Goal: Task Accomplishment & Management: Manage account settings

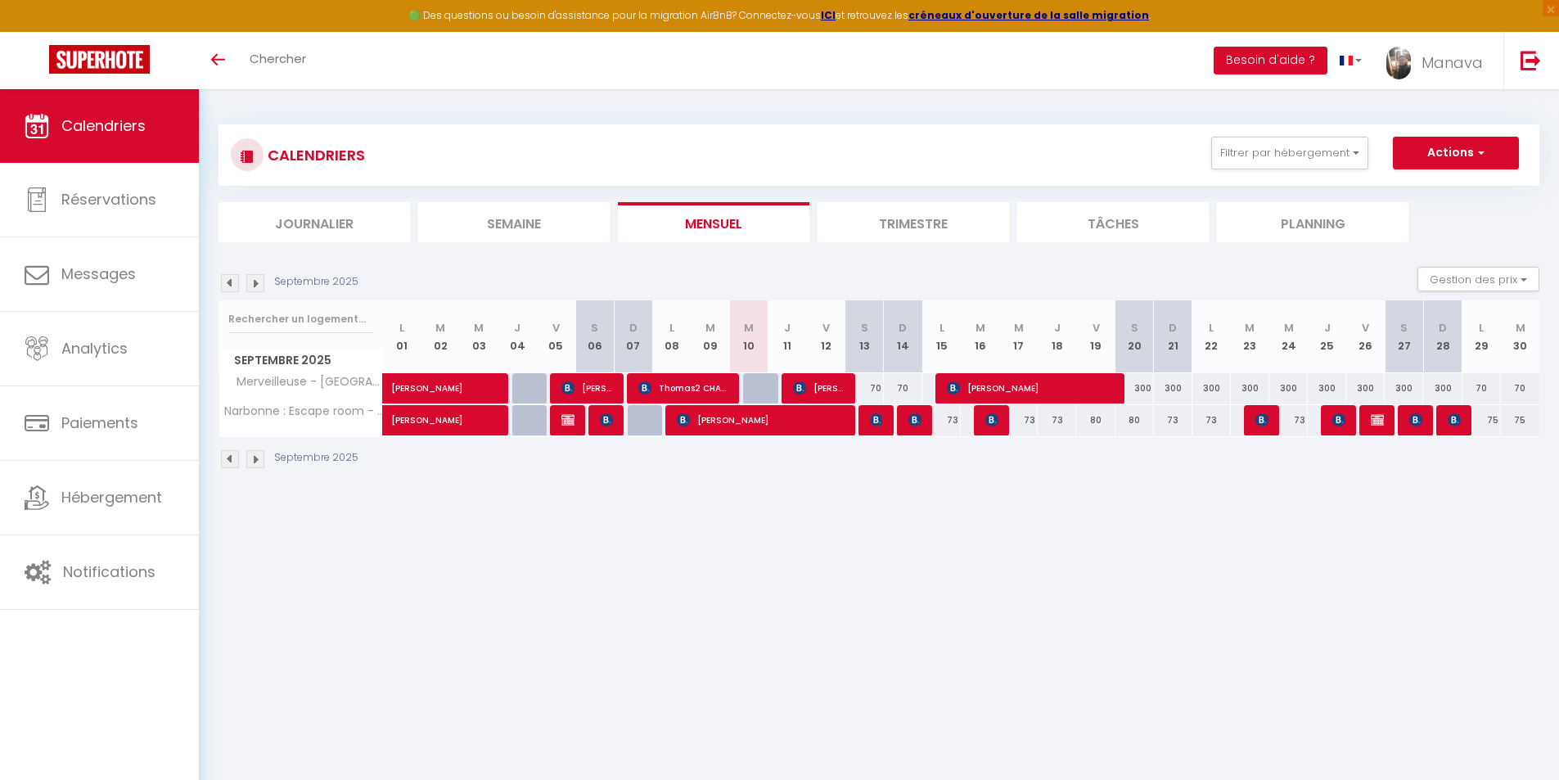
click at [867, 390] on div "70" at bounding box center [865, 388] width 38 height 30
type input "70"
type input "[DATE]"
type input "Dim 14 Septembre 2025"
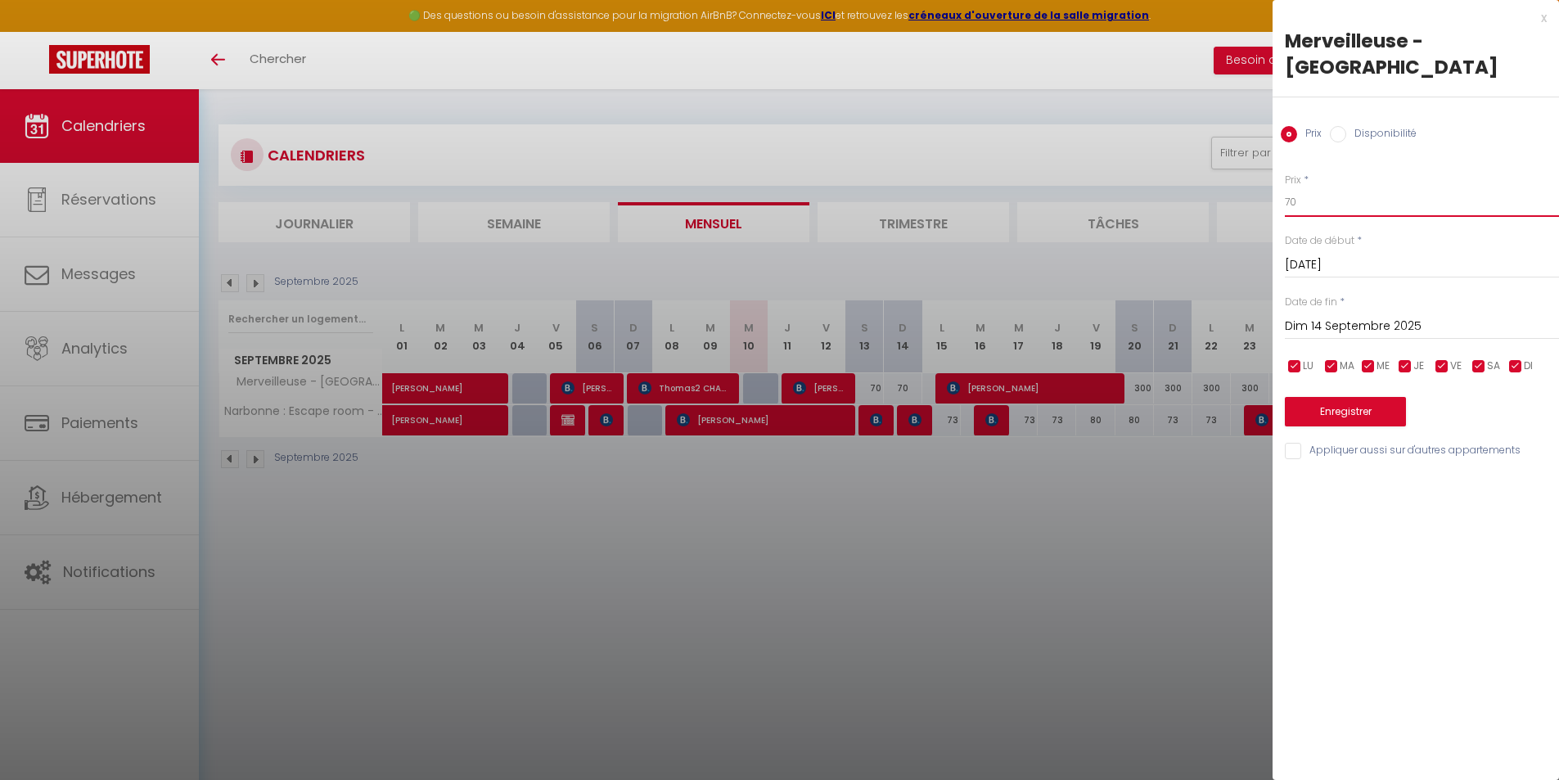
drag, startPoint x: 1306, startPoint y: 183, endPoint x: 1244, endPoint y: 173, distance: 62.3
click at [1244, 173] on body "🟢 Des questions ou besoin d'assistance pour la migration AirBnB? Connectez-vous…" at bounding box center [779, 479] width 1559 height 780
type input "71"
click at [1330, 316] on input "Dim 14 Septembre 2025" at bounding box center [1422, 326] width 274 height 21
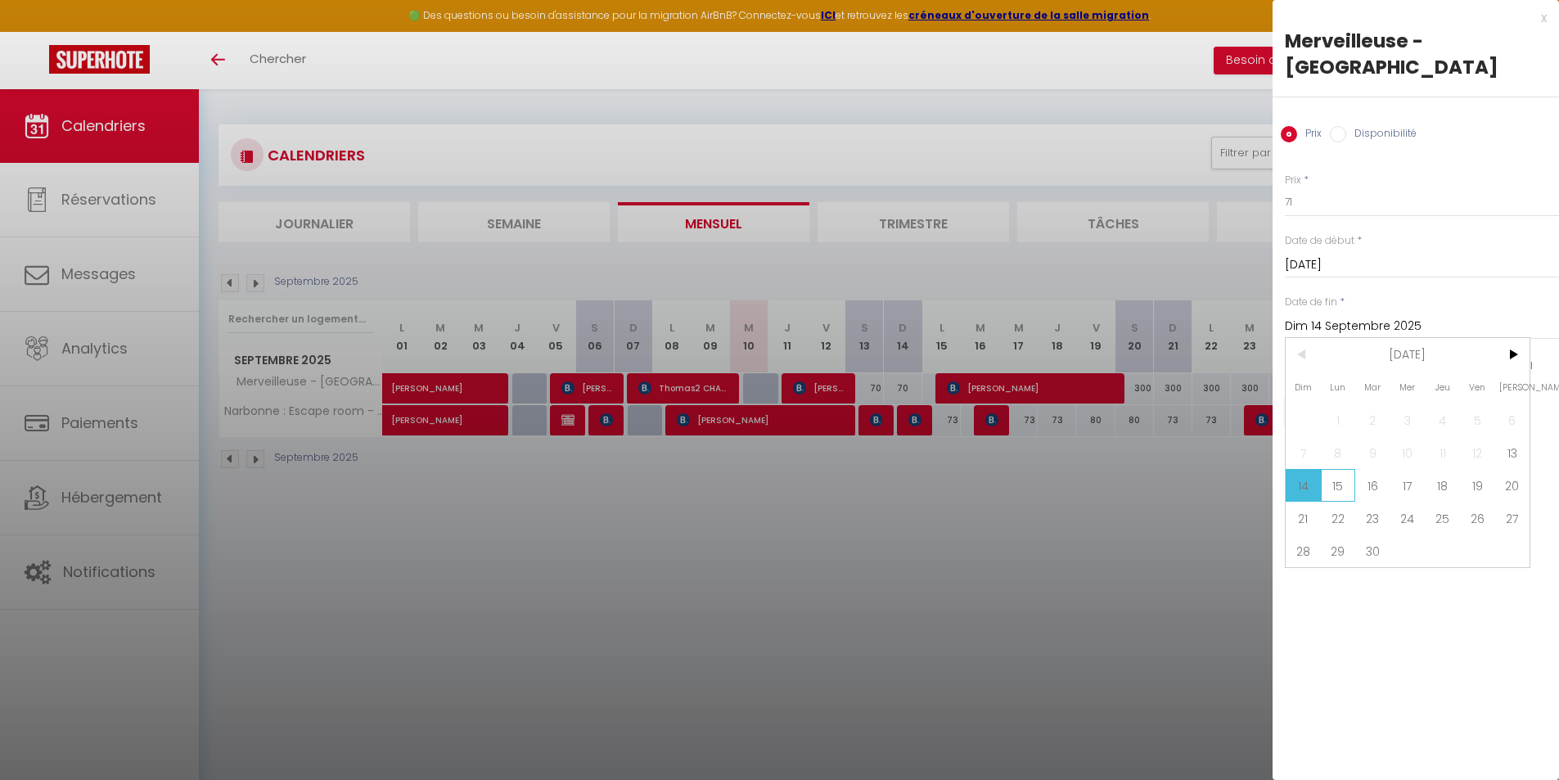
click at [1342, 469] on span "15" at bounding box center [1338, 485] width 35 height 33
type input "Lun 15 Septembre 2025"
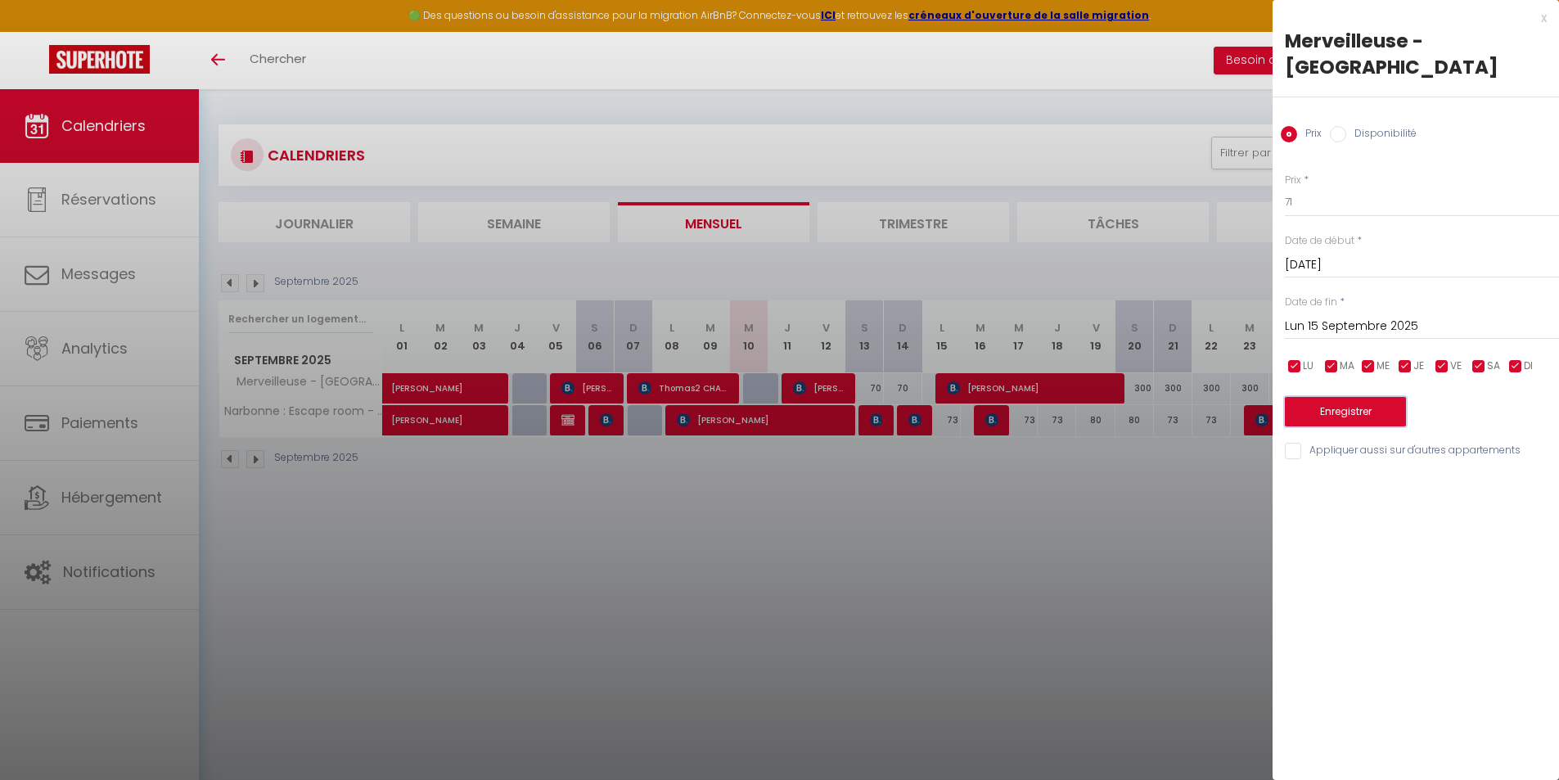
click at [1356, 397] on button "Enregistrer" at bounding box center [1345, 411] width 121 height 29
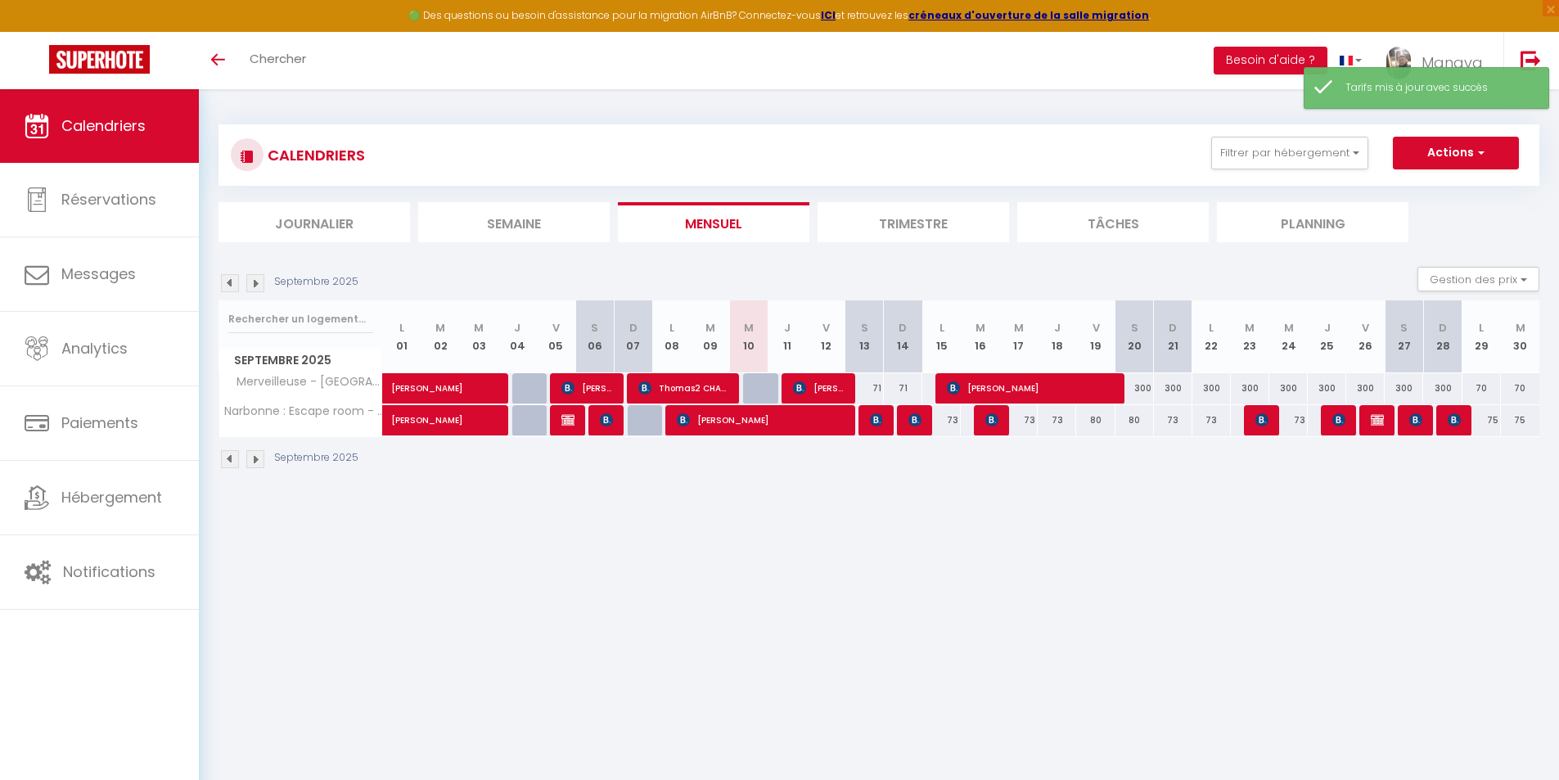
click at [947, 422] on div "73" at bounding box center [942, 420] width 38 height 30
type input "73"
type input "Lun 15 Septembre 2025"
type input "[DATE]"
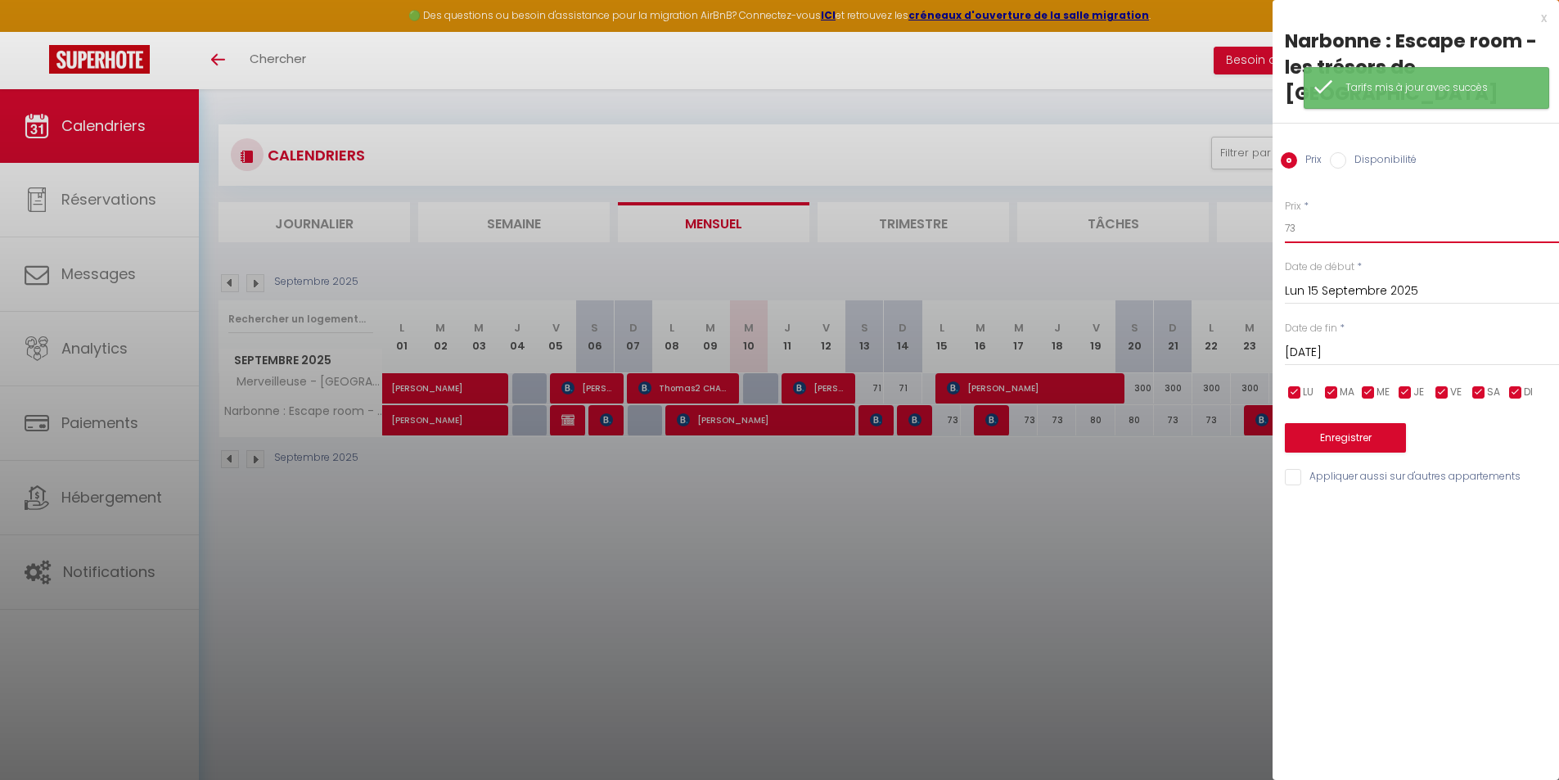
drag, startPoint x: 1303, startPoint y: 204, endPoint x: 1240, endPoint y: 192, distance: 64.1
click at [1240, 192] on body "🟢 Des questions ou besoin d'assistance pour la migration AirBnB? Connectez-vous…" at bounding box center [779, 479] width 1559 height 780
type input "74"
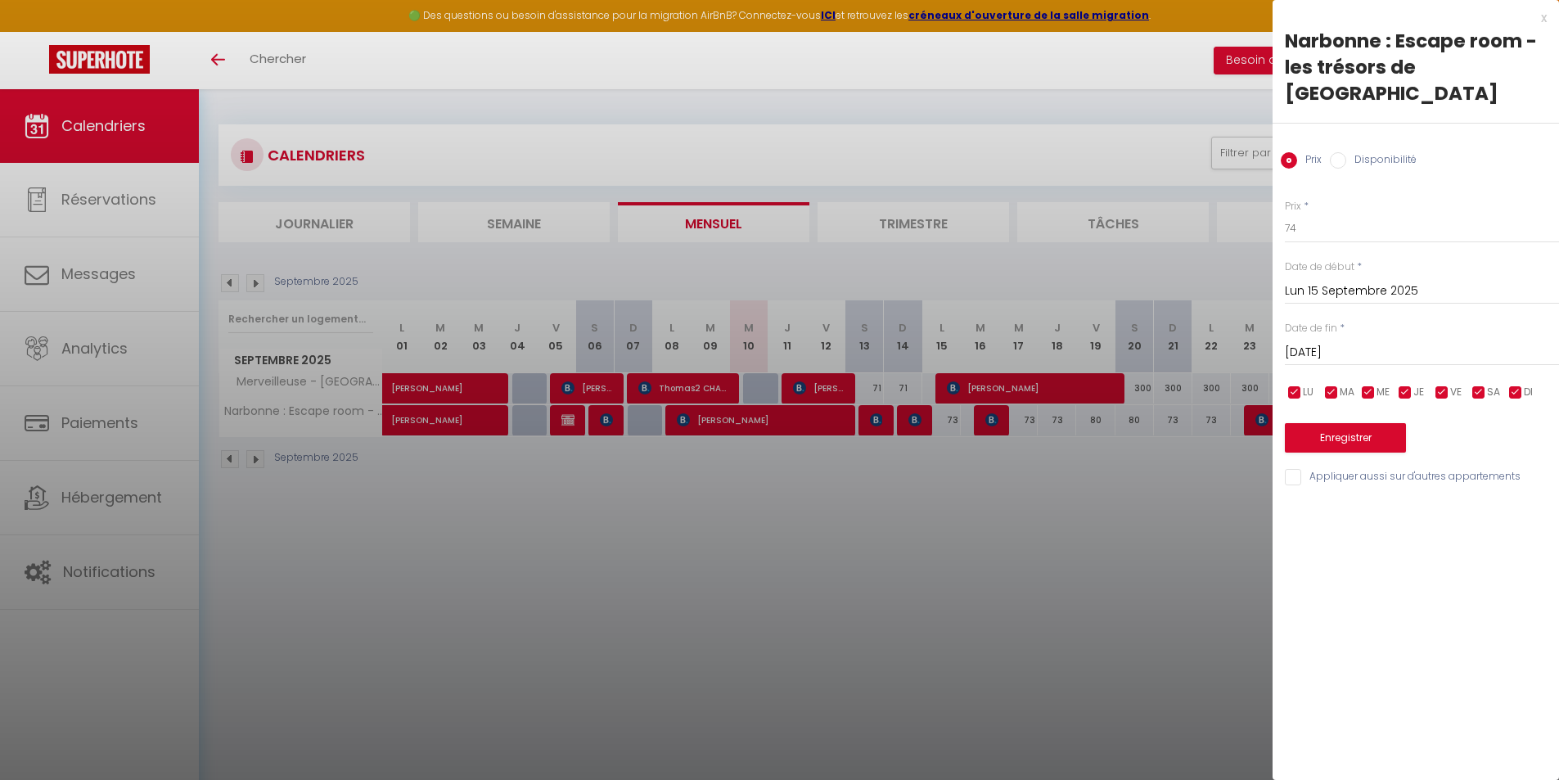
click at [1349, 342] on input "[DATE]" at bounding box center [1422, 352] width 274 height 21
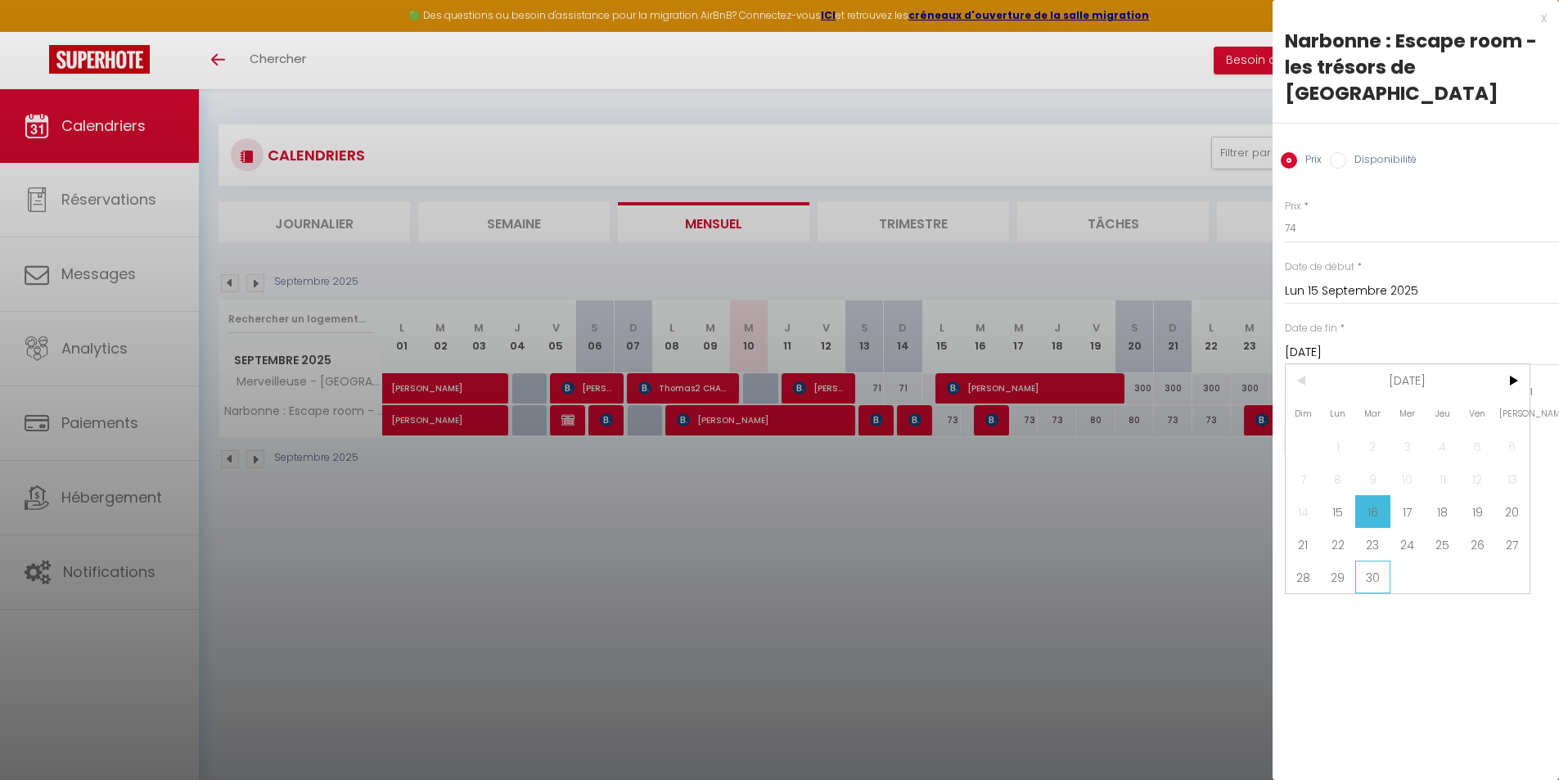
click at [1365, 561] on span "30" at bounding box center [1373, 577] width 35 height 33
type input "[DATE]"
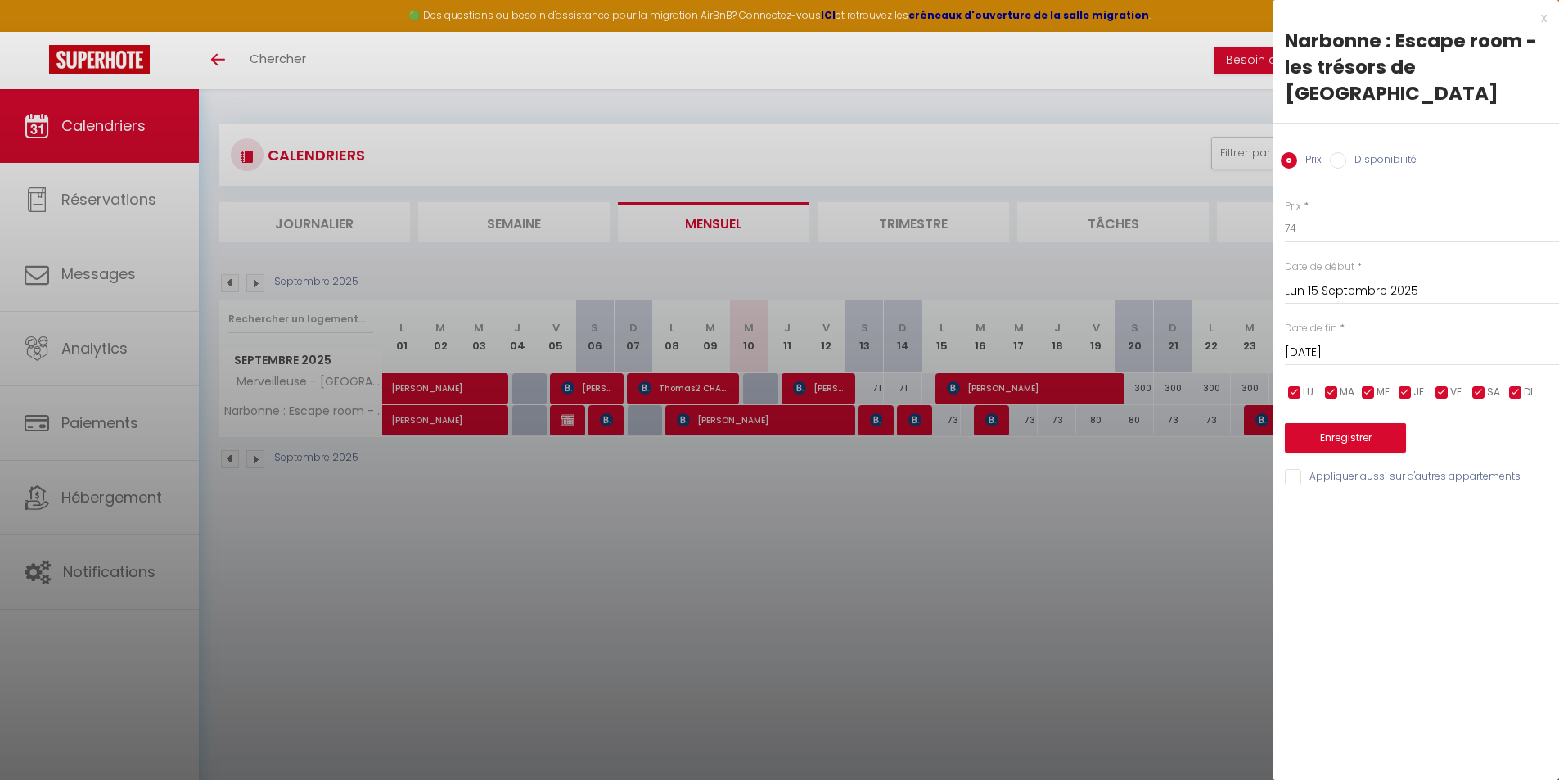
click at [1485, 385] on input "checkbox" at bounding box center [1479, 393] width 16 height 16
checkbox input "false"
click at [1448, 385] on input "checkbox" at bounding box center [1442, 393] width 16 height 16
checkbox input "false"
click at [1387, 423] on button "Enregistrer" at bounding box center [1345, 437] width 121 height 29
